Goal: Transaction & Acquisition: Purchase product/service

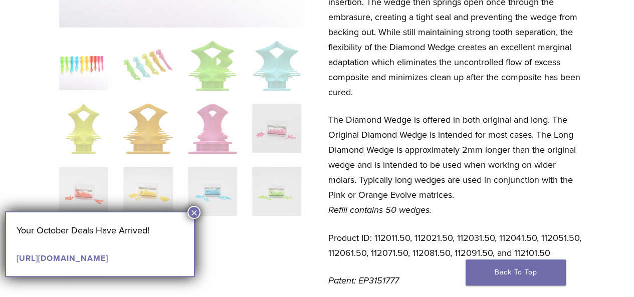
scroll to position [220, 0]
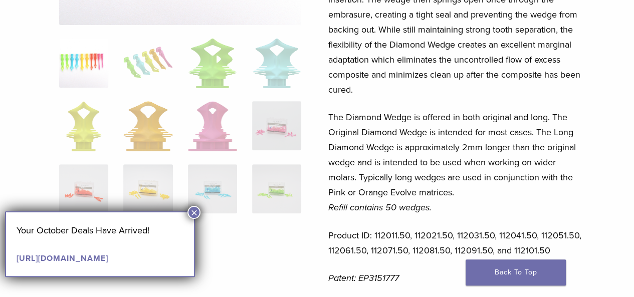
click at [196, 215] on button "×" at bounding box center [194, 212] width 13 height 13
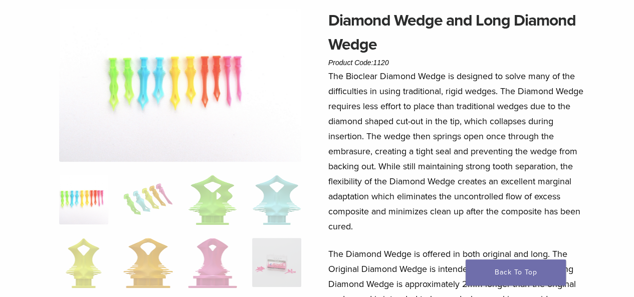
scroll to position [49, 0]
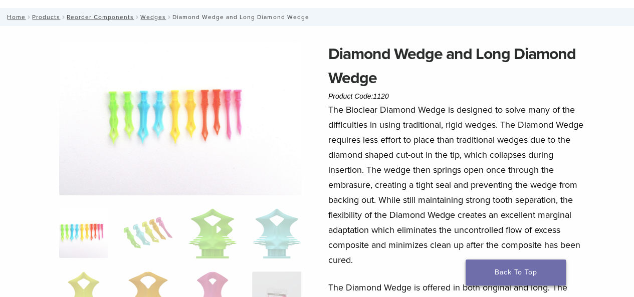
click at [536, 271] on link "Back To Top" at bounding box center [516, 273] width 100 height 26
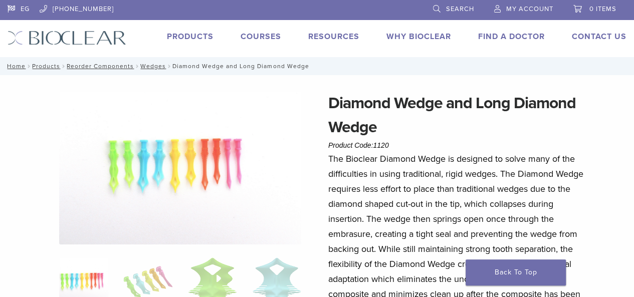
click at [181, 31] on li "Products" at bounding box center [190, 37] width 47 height 12
click at [183, 35] on link "Products" at bounding box center [190, 37] width 47 height 10
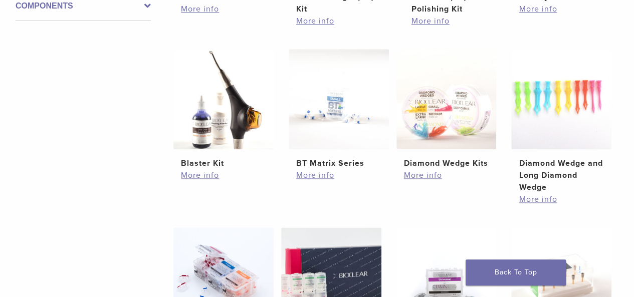
scroll to position [504, 0]
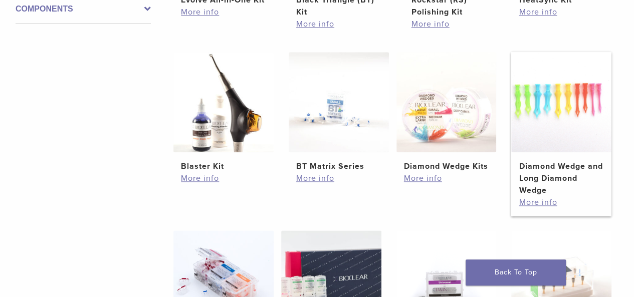
click at [552, 142] on img at bounding box center [561, 102] width 100 height 100
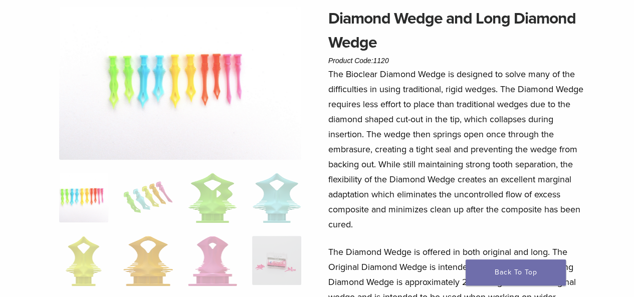
scroll to position [91, 0]
